Goal: Information Seeking & Learning: Learn about a topic

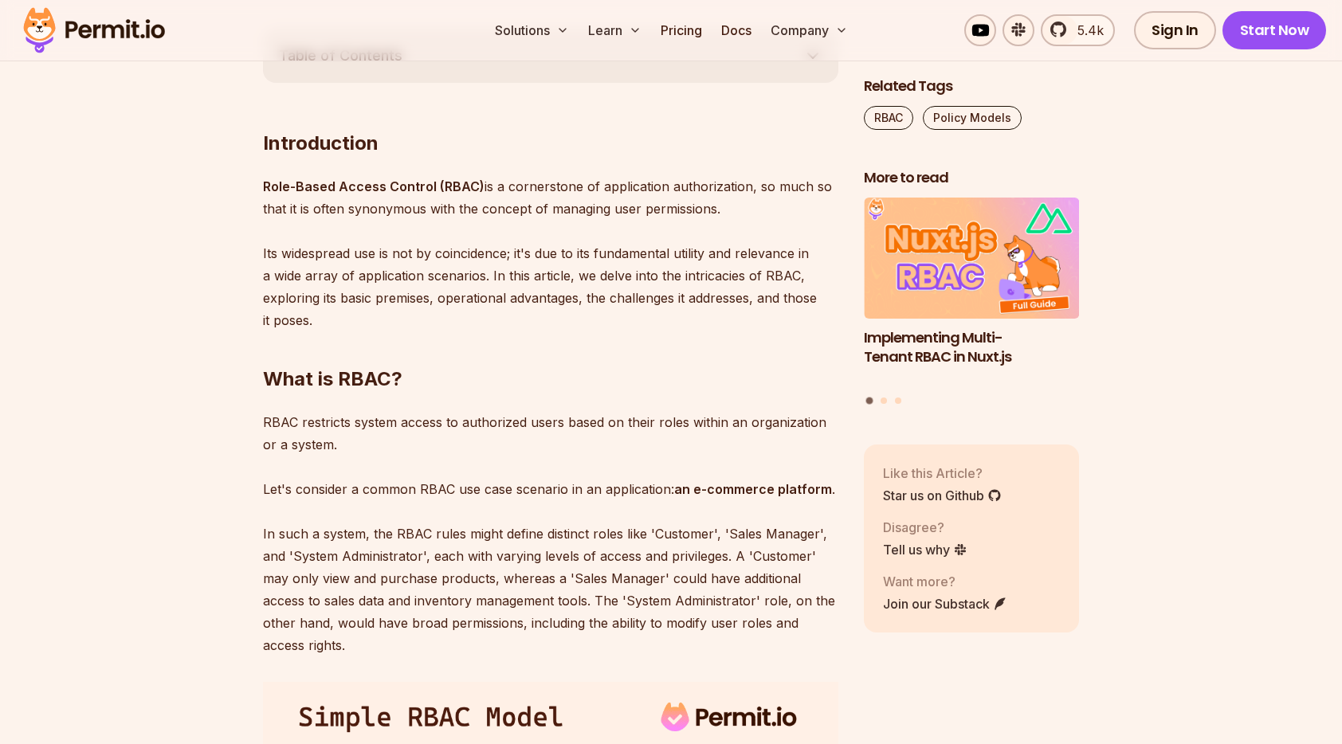
scroll to position [902, 0]
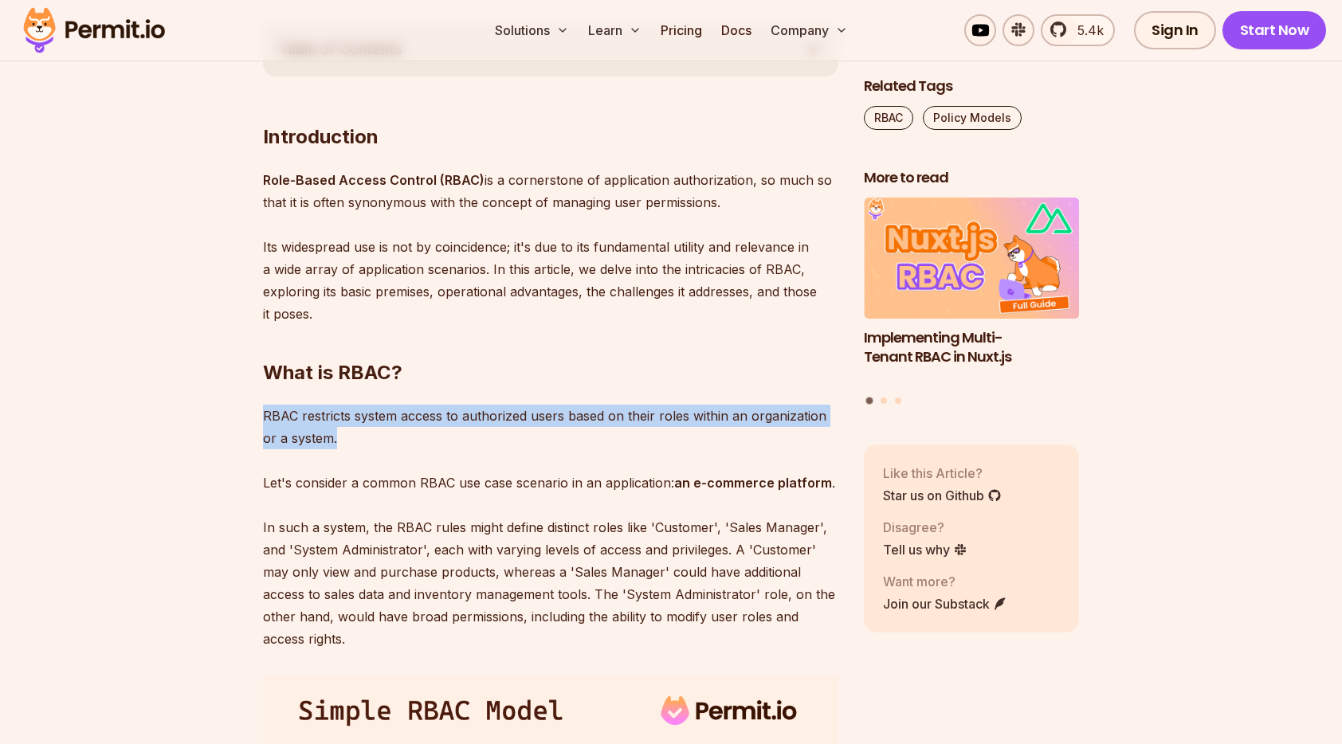
drag, startPoint x: 325, startPoint y: 435, endPoint x: 237, endPoint y: 413, distance: 90.4
copy p "RBAC restricts system access to authorized users based on their roles within an…"
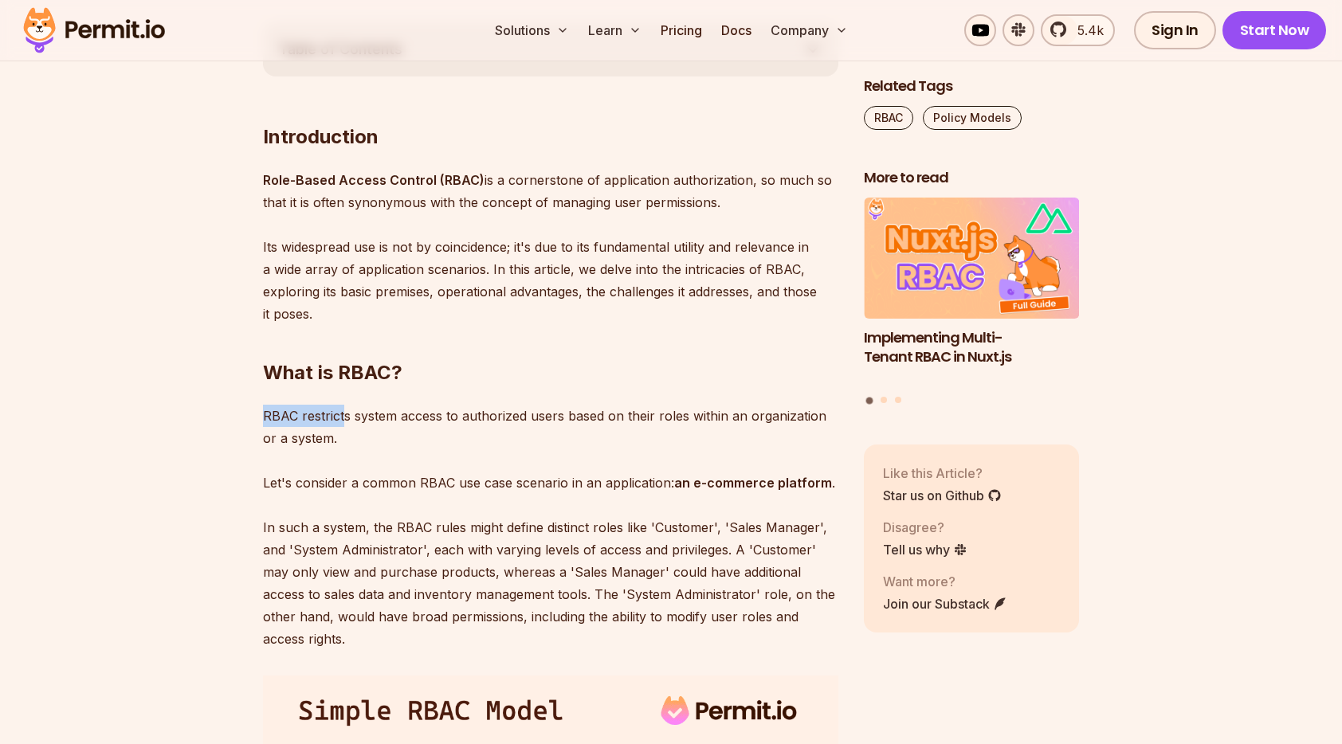
drag, startPoint x: 344, startPoint y: 425, endPoint x: 263, endPoint y: 418, distance: 81.7
click at [263, 418] on p "RBAC restricts system access to authorized users based on their roles within an…" at bounding box center [550, 527] width 575 height 245
drag, startPoint x: 263, startPoint y: 418, endPoint x: 336, endPoint y: 440, distance: 76.6
click at [336, 440] on p "RBAC restricts system access to authorized users based on their roles within an…" at bounding box center [550, 527] width 575 height 245
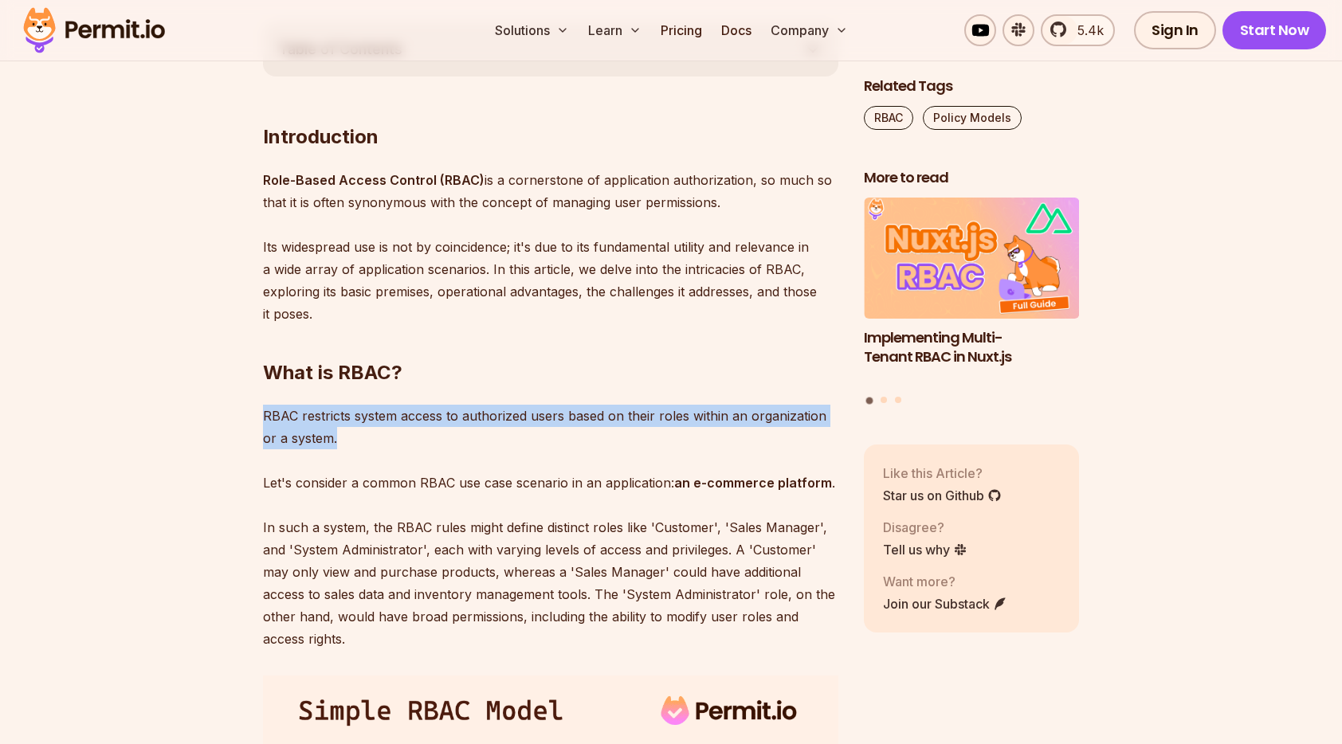
drag, startPoint x: 331, startPoint y: 433, endPoint x: 238, endPoint y: 414, distance: 95.3
copy p "RBAC restricts system access to authorized users based on their roles within an…"
